Goal: Navigation & Orientation: Find specific page/section

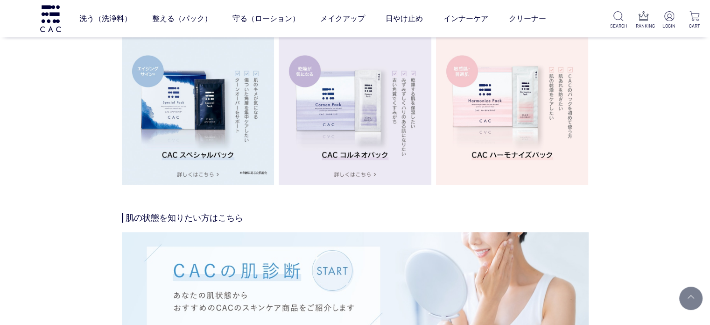
scroll to position [1588, 0]
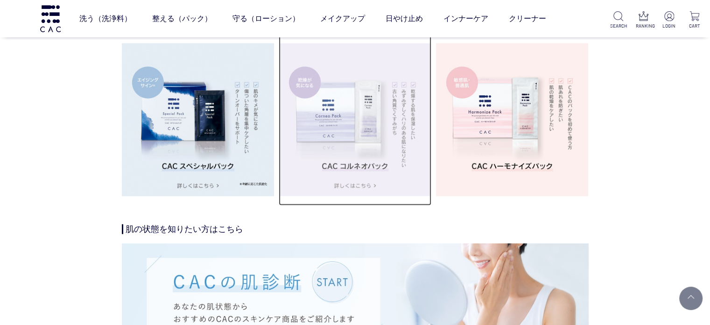
click at [390, 117] on img at bounding box center [355, 119] width 153 height 153
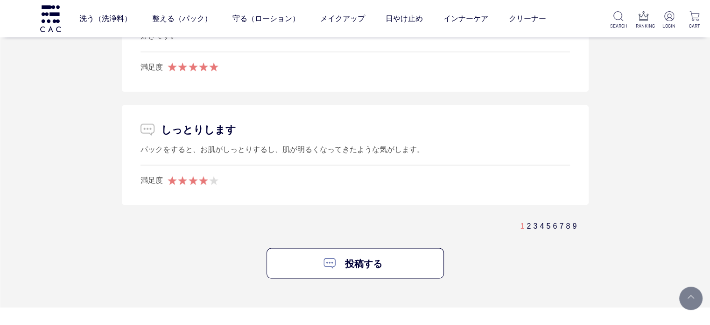
scroll to position [5512, 0]
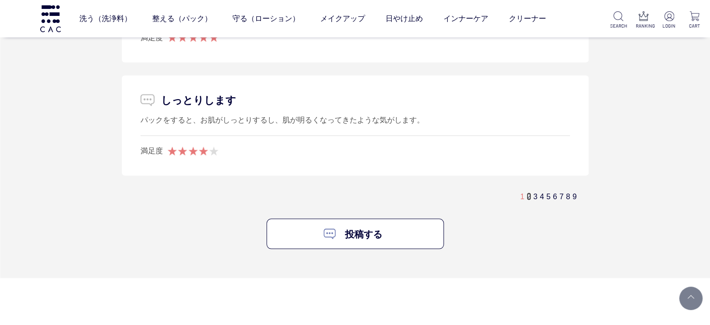
click at [529, 194] on link "2" at bounding box center [529, 196] width 4 height 8
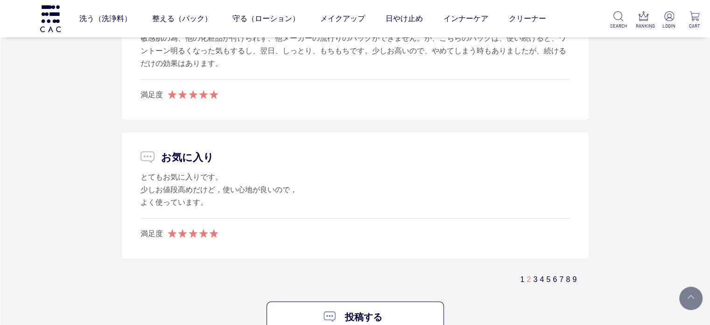
scroll to position [5589, 0]
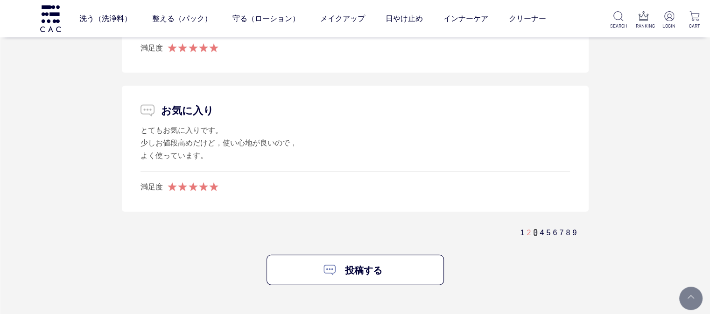
click at [533, 233] on link "3" at bounding box center [535, 232] width 4 height 8
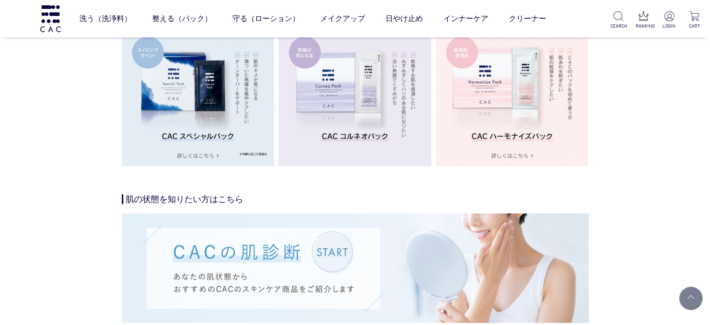
scroll to position [1618, 0]
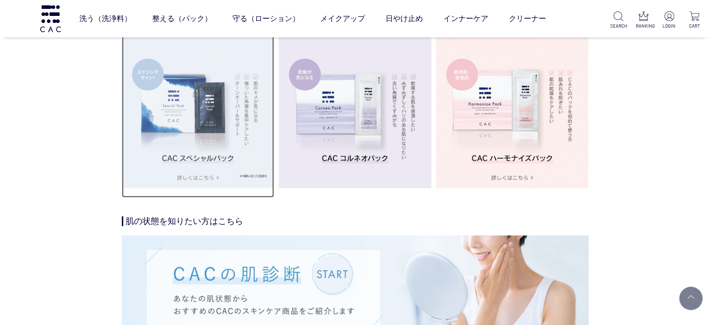
click at [219, 99] on img at bounding box center [198, 111] width 153 height 153
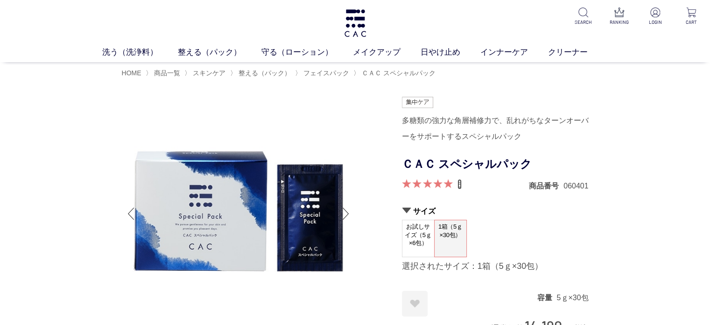
click at [460, 185] on link "6" at bounding box center [460, 184] width 4 height 10
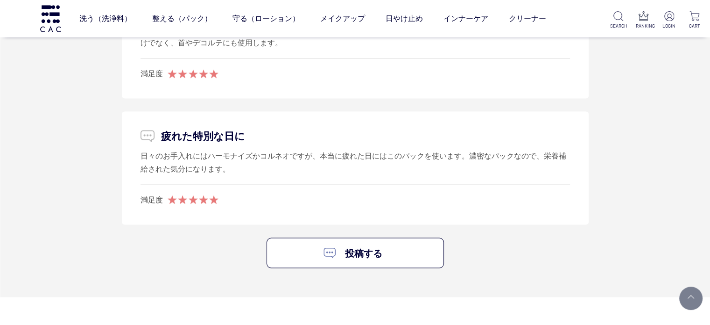
scroll to position [5395, 0]
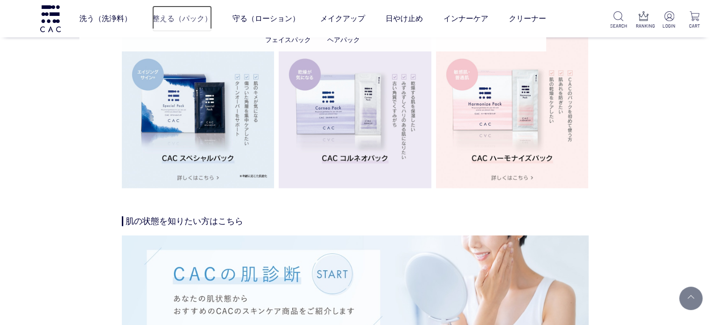
click at [191, 10] on link "整える（パック）" at bounding box center [182, 19] width 60 height 26
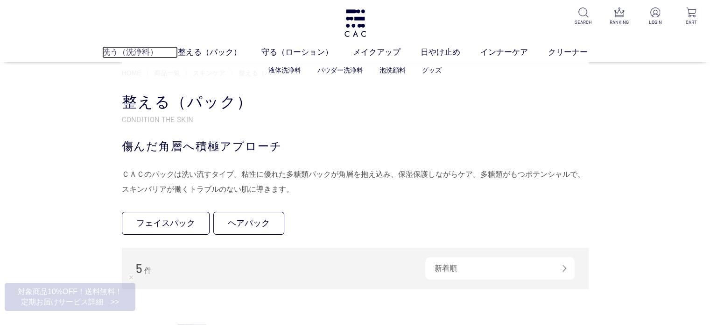
click at [137, 53] on link "洗う（洗浄料）" at bounding box center [140, 52] width 76 height 12
